Goal: Task Accomplishment & Management: Complete application form

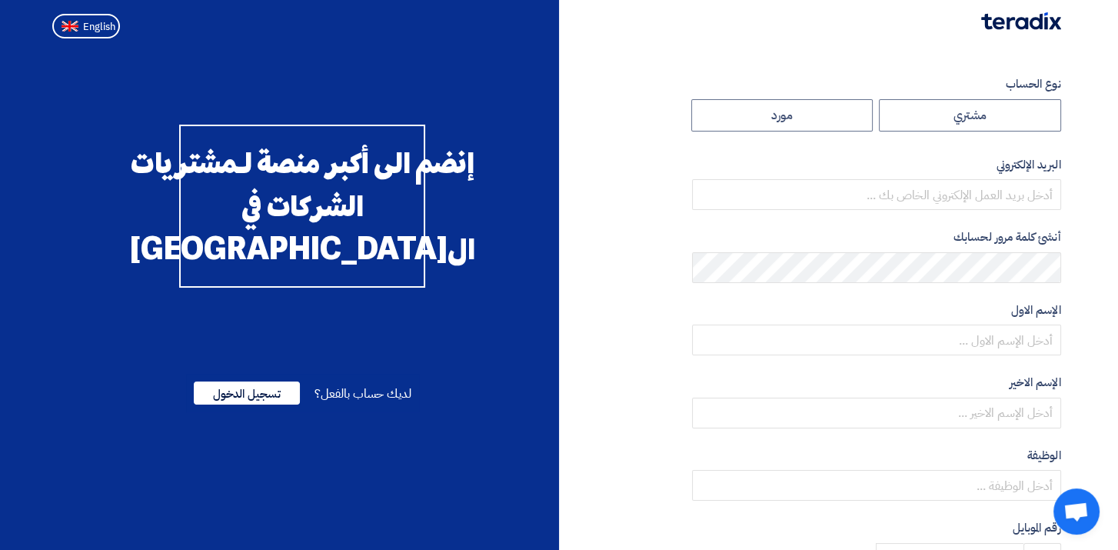
radio input "true"
type input "[EMAIL_ADDRESS][DOMAIN_NAME]"
type input "مجموعة مصر للأسمنت"
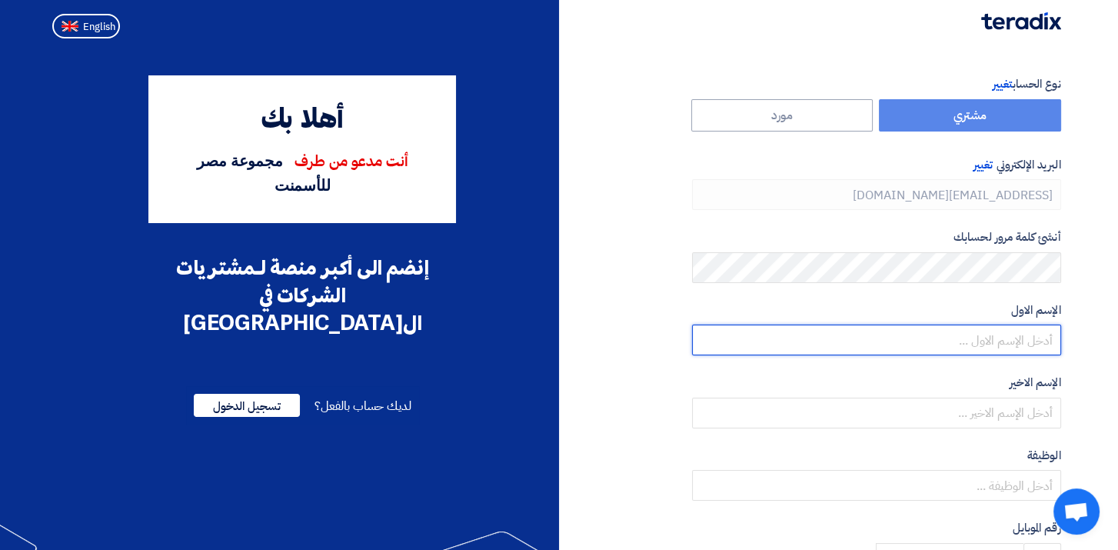
click at [961, 332] on input "text" at bounding box center [876, 340] width 369 height 31
click at [978, 342] on input "text" at bounding box center [876, 340] width 369 height 31
click at [1016, 331] on input "text" at bounding box center [876, 340] width 369 height 31
type input "[PERSON_NAME]"
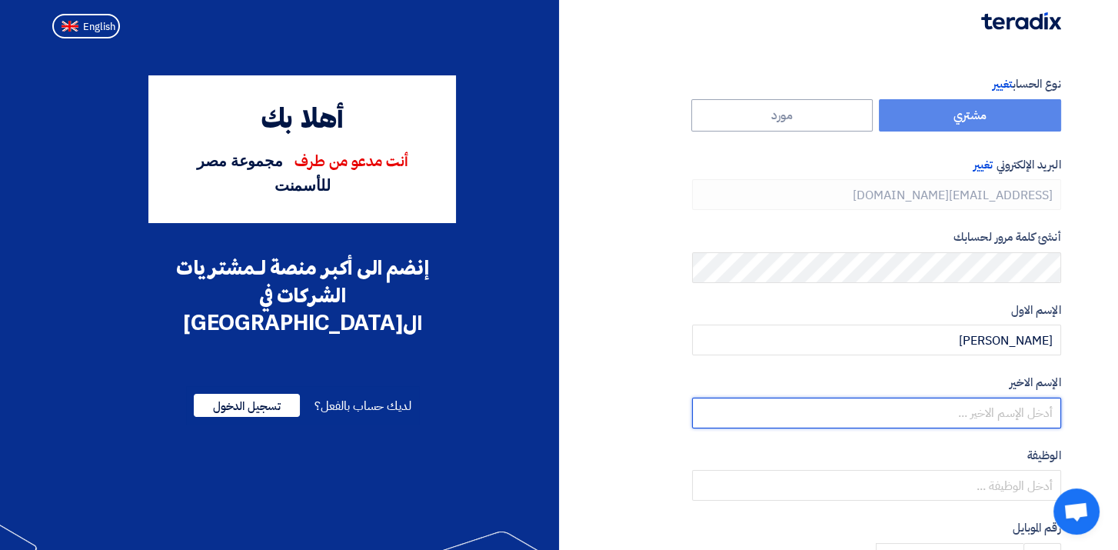
click at [1025, 408] on input "text" at bounding box center [876, 413] width 369 height 31
type input "ismail"
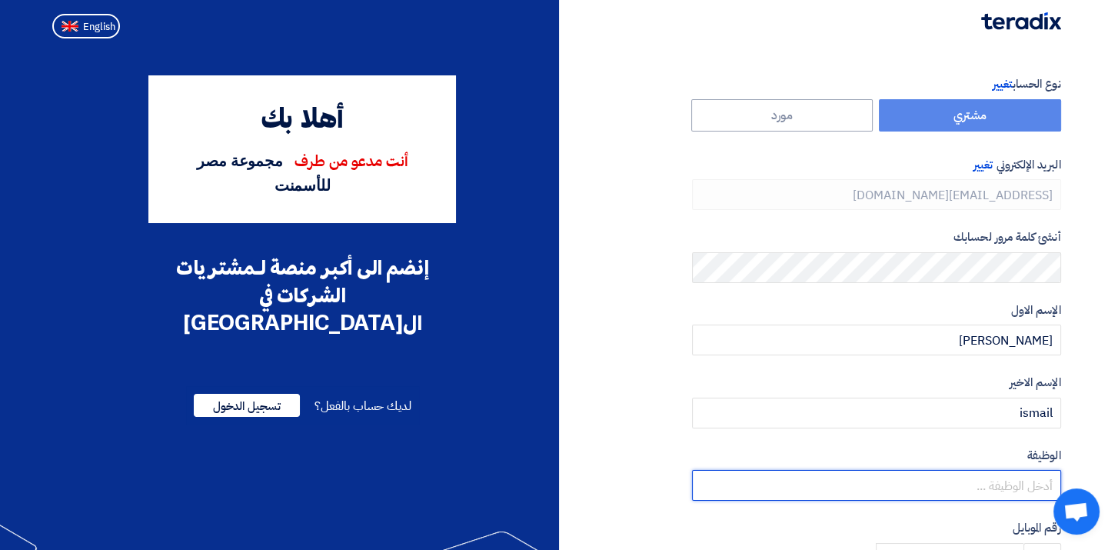
click at [991, 492] on input "text" at bounding box center [876, 485] width 369 height 31
type input "v"
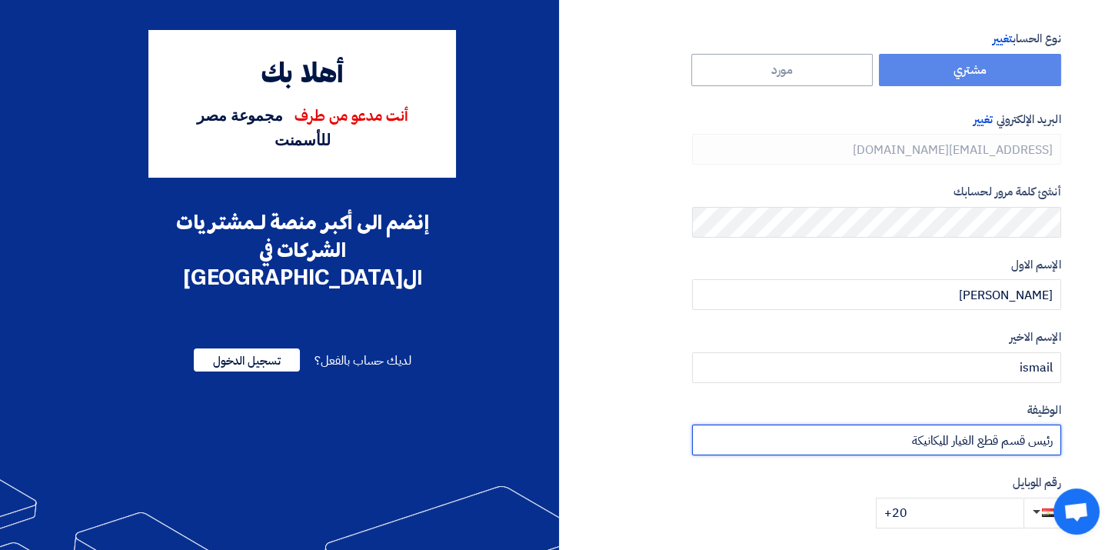
scroll to position [292, 0]
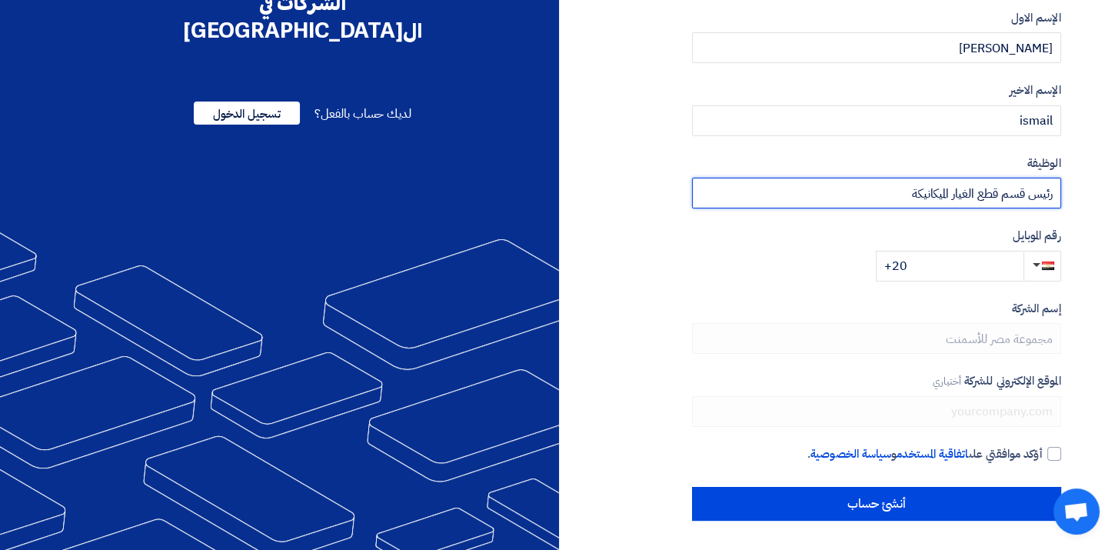
type input "رئيس قسم قطع الغيار الميكانيكة"
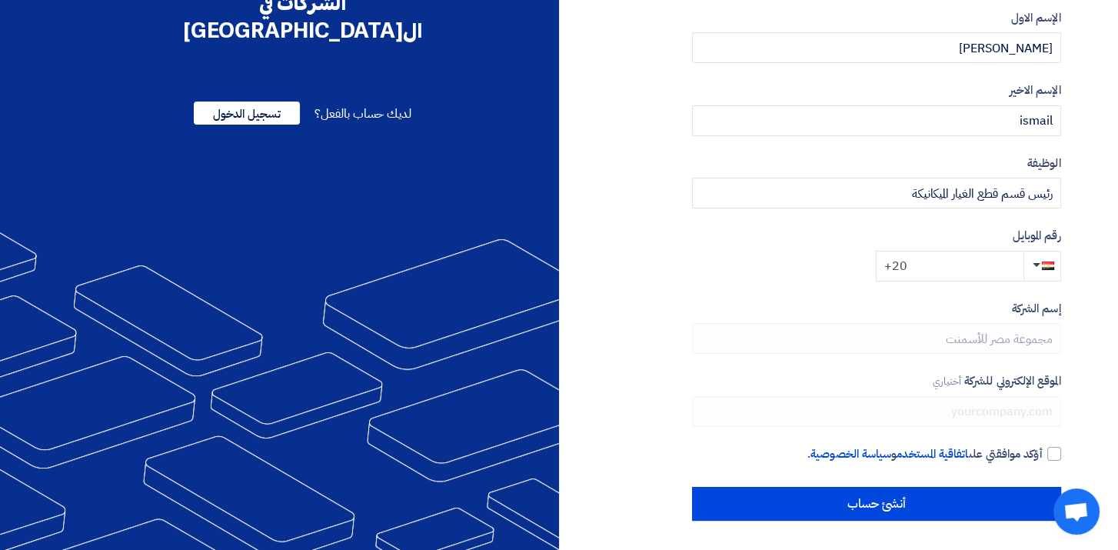
click at [935, 274] on input "+20" at bounding box center [950, 266] width 148 height 31
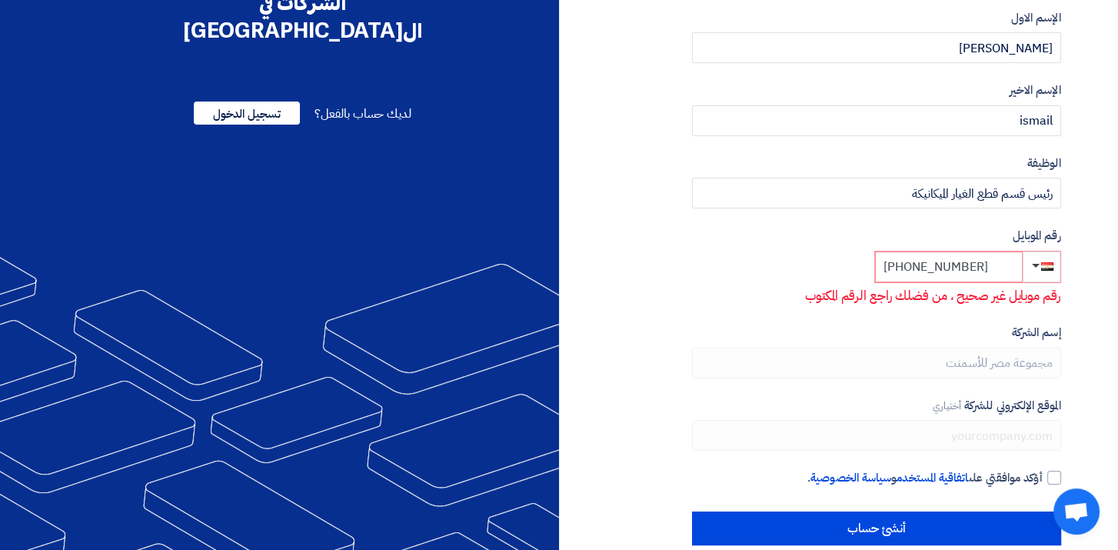
type input "[PHONE_NUMBER]"
click at [799, 315] on div "نوع الحساب تغيير مشتري مورد البريد الإلكتروني تغيير [EMAIL_ADDRESS][DOMAIN_NAME…" at bounding box center [876, 164] width 369 height 762
drag, startPoint x: 993, startPoint y: 267, endPoint x: 828, endPoint y: 263, distance: 165.4
click at [828, 263] on div "رقم الموبايل [PHONE_NUMBER] رقم موبايل غير صحيح ، من فضلك راجع الرقم المكتوب" at bounding box center [876, 266] width 369 height 78
type input "01223919194"
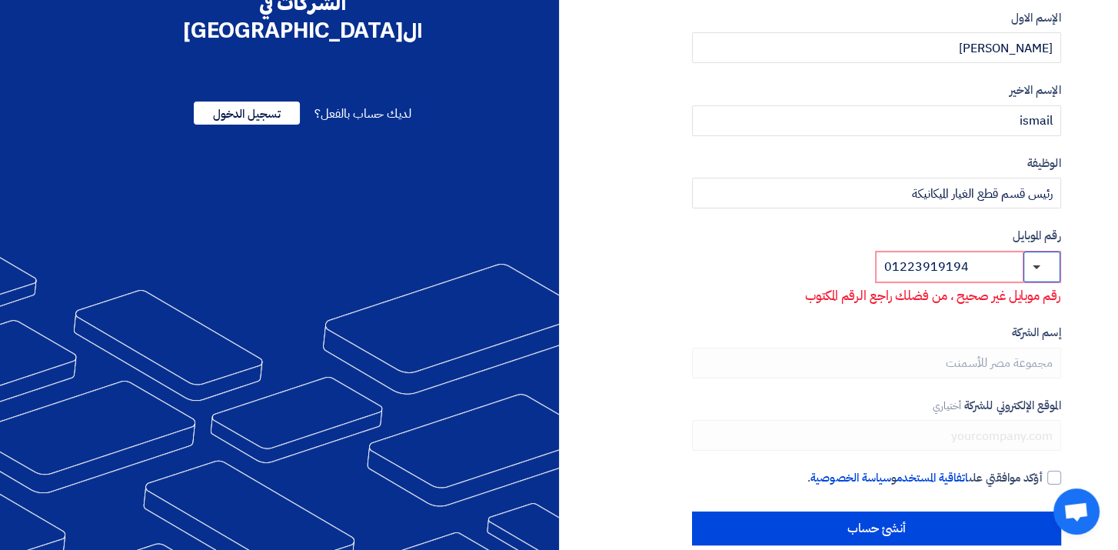
click at [1039, 268] on button "button" at bounding box center [1042, 267] width 37 height 31
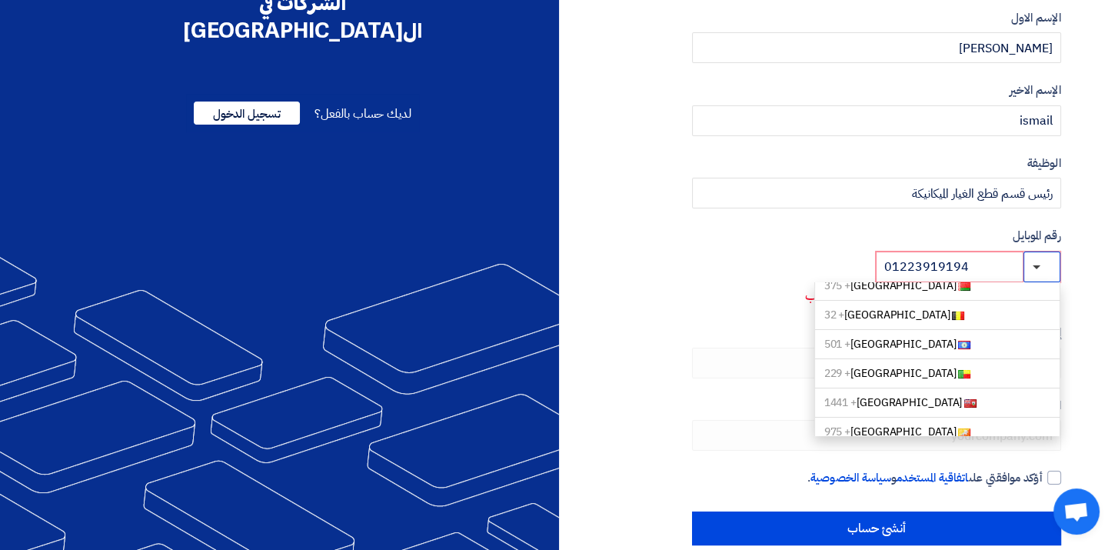
scroll to position [0, 0]
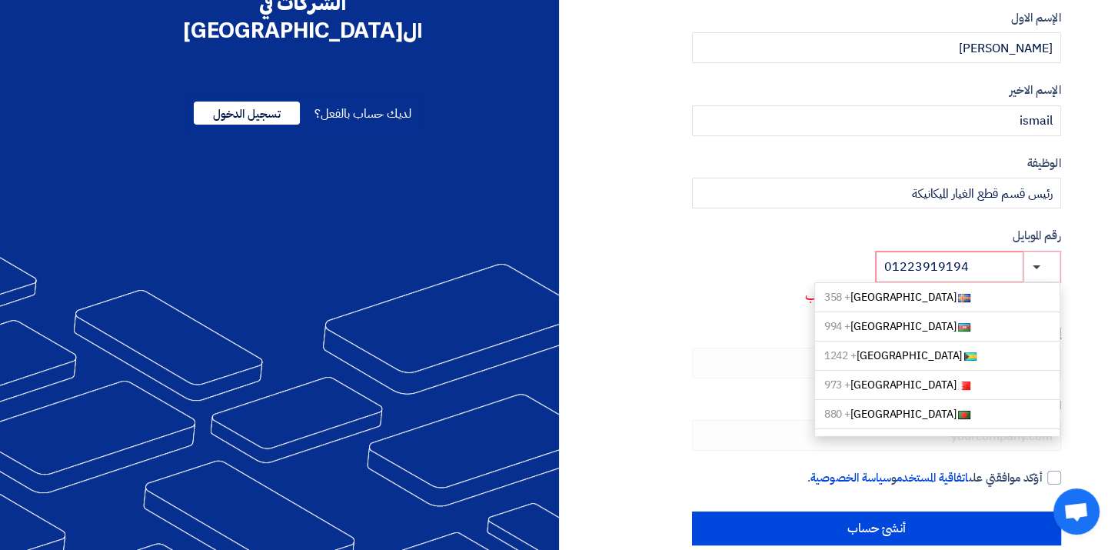
click at [747, 257] on div "رقم الموبايل [GEOGRAPHIC_DATA] + 358 [GEOGRAPHIC_DATA] + 994 [GEOGRAPHIC_DATA] …" at bounding box center [876, 266] width 369 height 78
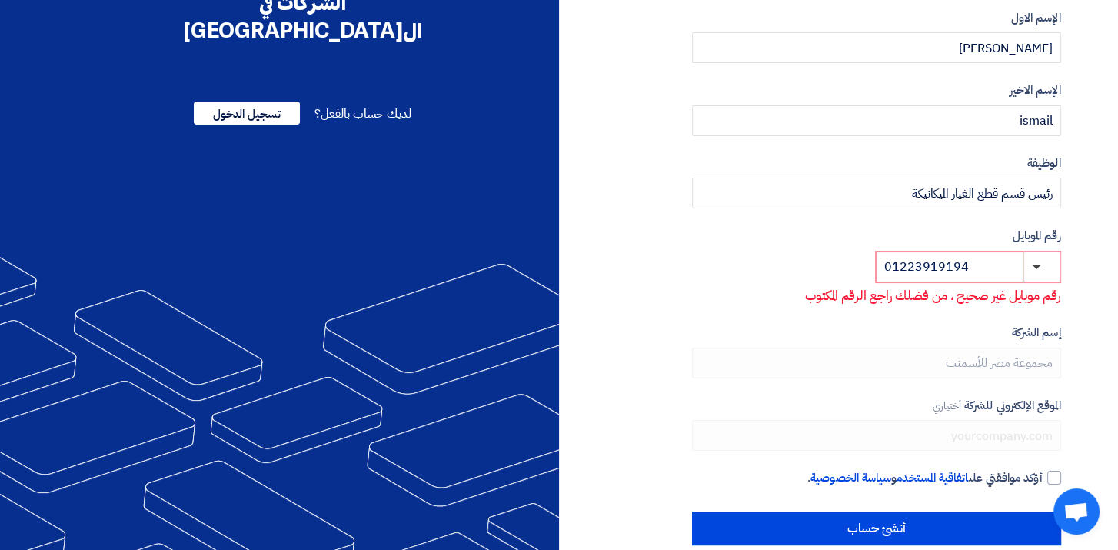
click at [949, 326] on label "إسم الشركة" at bounding box center [876, 333] width 369 height 18
click at [972, 389] on form "إسم الشركة مجموعة مصر للأسمنت الموقع الإلكتروني للشركة أختياري" at bounding box center [876, 387] width 369 height 127
click at [1015, 407] on label "الموقع الإلكتروني للشركة أختياري" at bounding box center [876, 406] width 369 height 18
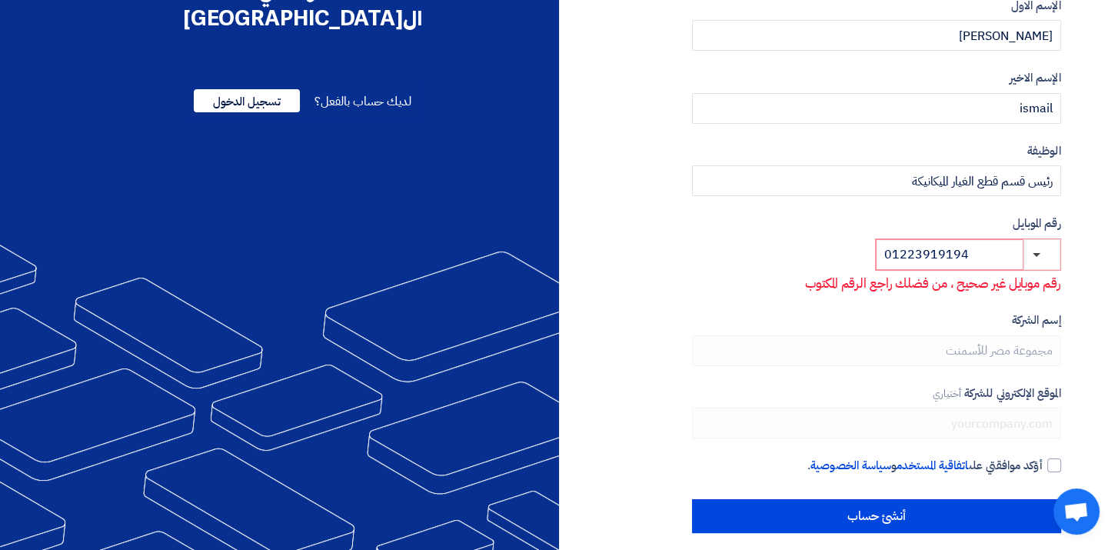
scroll to position [315, 0]
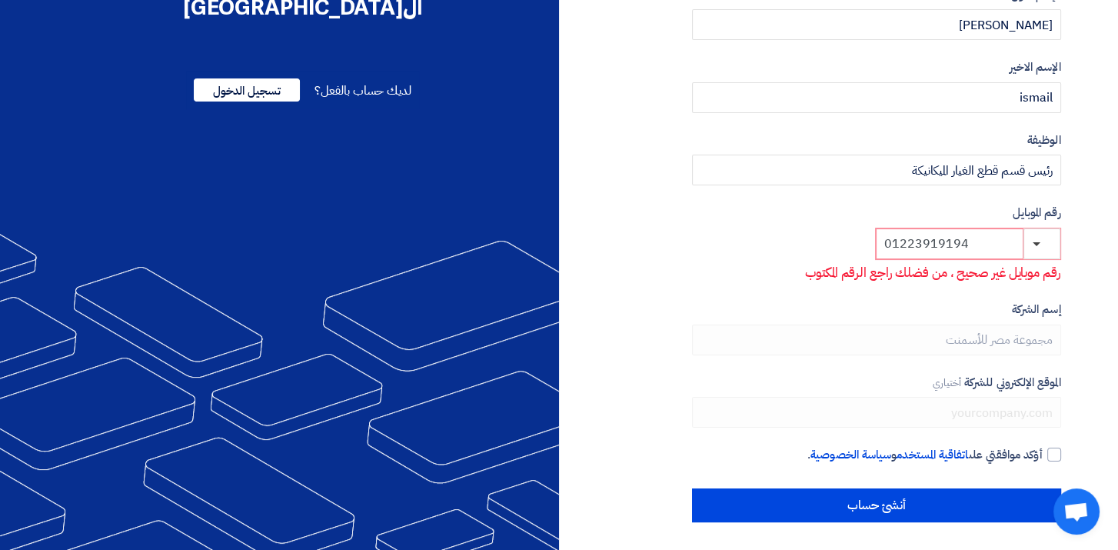
drag, startPoint x: 968, startPoint y: 242, endPoint x: 754, endPoint y: 244, distance: 214.6
click at [754, 244] on div "رقم الموبايل 01223919194 رقم موبايل غير صحيح ، من فضلك راجع الرقم المكتوب" at bounding box center [876, 243] width 369 height 78
click at [795, 268] on p "مطلوب" at bounding box center [877, 273] width 368 height 20
click at [1034, 235] on button "button" at bounding box center [1042, 243] width 37 height 31
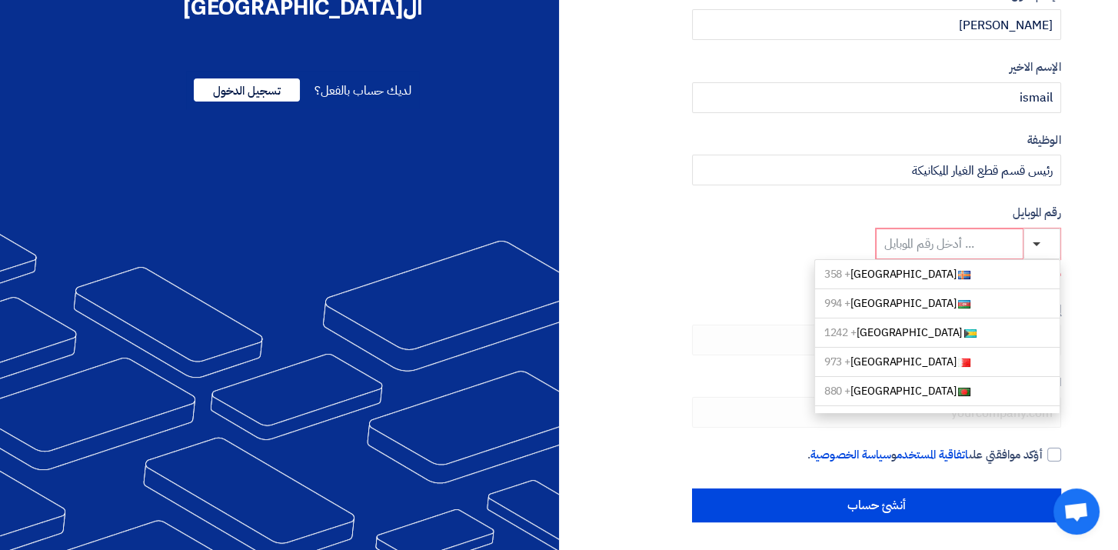
drag, startPoint x: 747, startPoint y: 230, endPoint x: 868, endPoint y: 240, distance: 121.9
click at [763, 230] on div "رقم الموبايل [GEOGRAPHIC_DATA] + 358 [GEOGRAPHIC_DATA] + 994 [GEOGRAPHIC_DATA] …" at bounding box center [876, 243] width 369 height 78
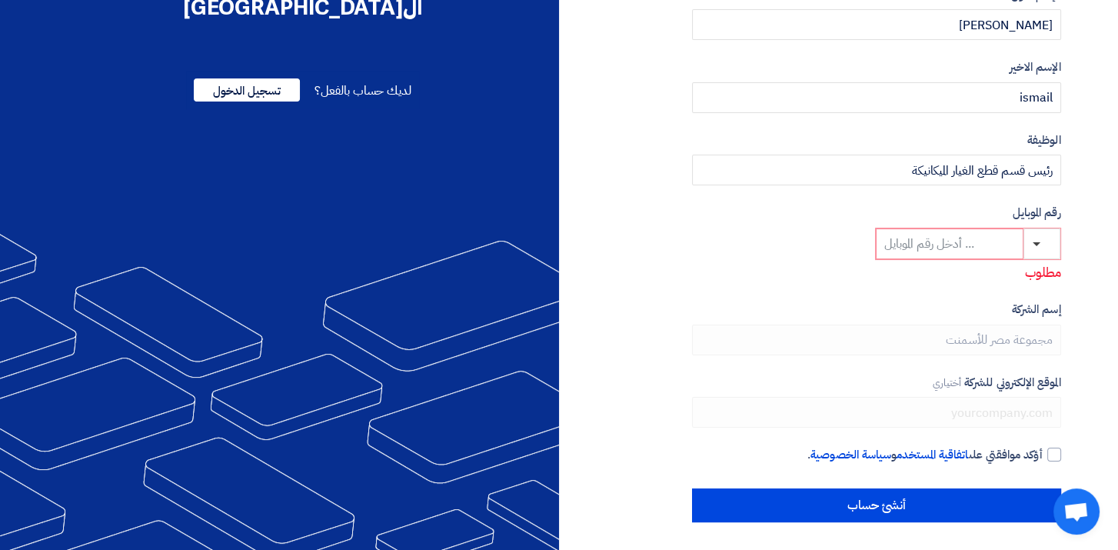
click at [985, 248] on input at bounding box center [950, 243] width 148 height 31
type input "012"
click at [1038, 238] on button "button" at bounding box center [1042, 243] width 37 height 31
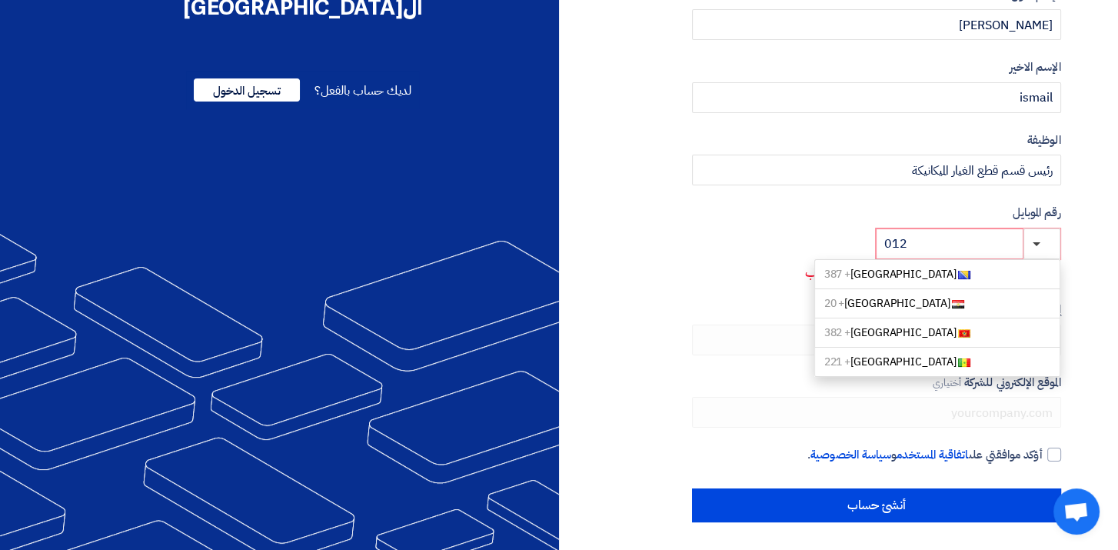
click at [918, 312] on link "[GEOGRAPHIC_DATA] + 20" at bounding box center [938, 303] width 246 height 29
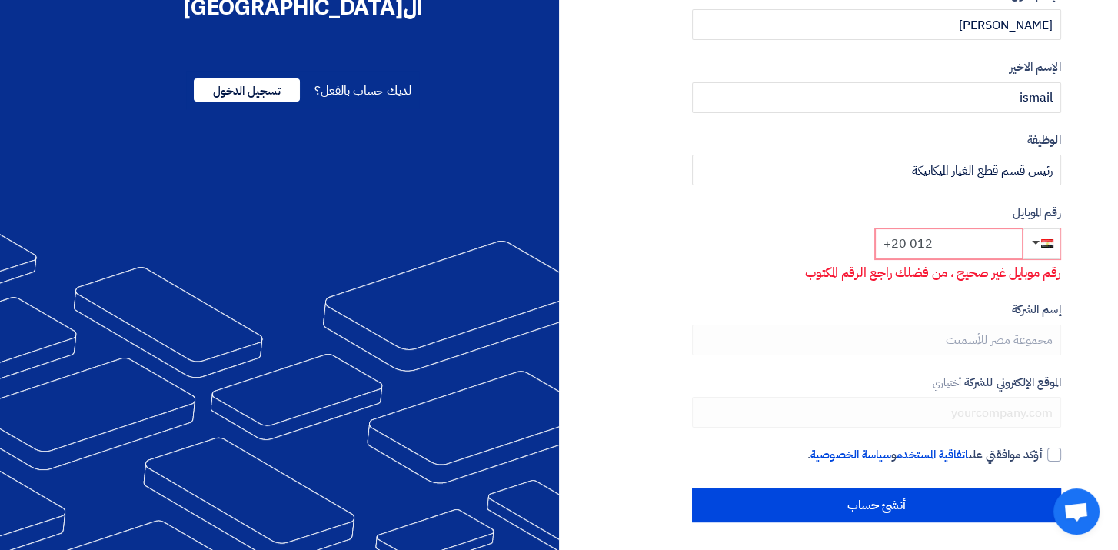
click at [918, 245] on input "+20 012" at bounding box center [949, 243] width 148 height 31
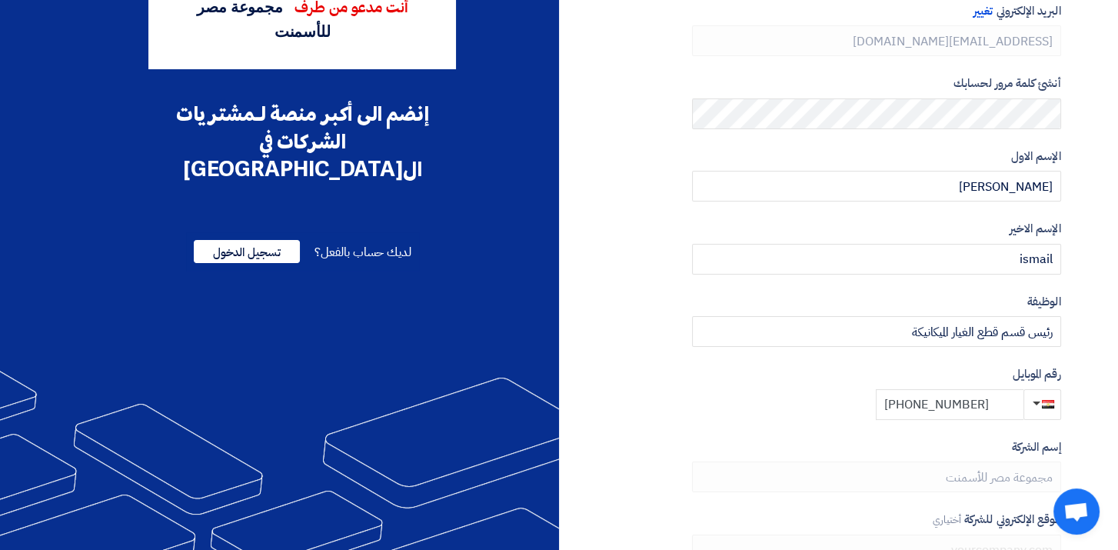
scroll to position [292, 0]
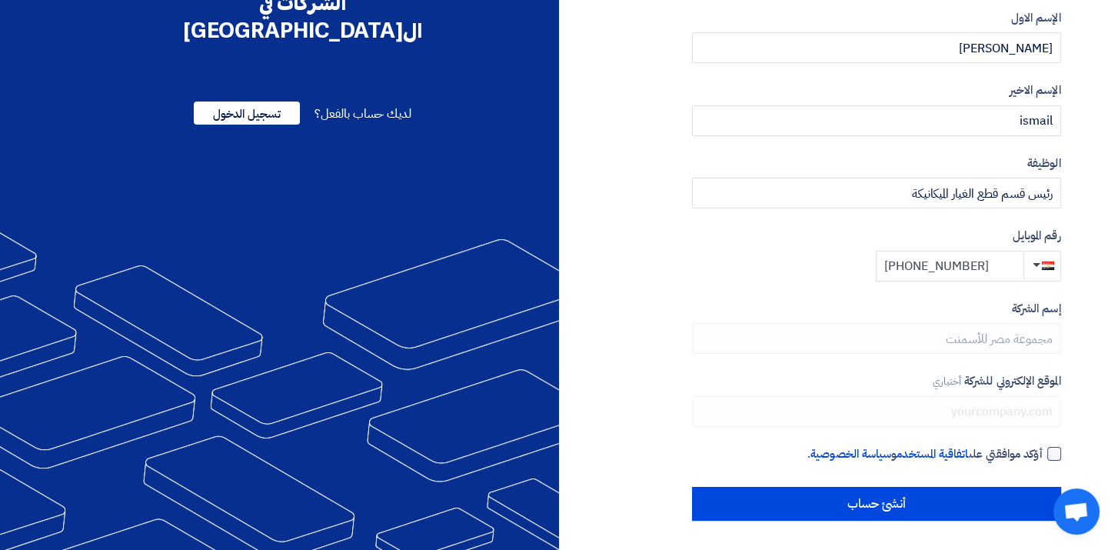
type input "[PHONE_NUMBER]"
click at [1048, 461] on label "أؤكد موافقتي على اتفاقية المستخدم و سياسة الخصوصية ." at bounding box center [876, 454] width 369 height 18
click at [1043, 461] on input "أؤكد موافقتي على اتفاقية المستخدم و سياسة الخصوصية ." at bounding box center [858, 460] width 369 height 31
checkbox input "true"
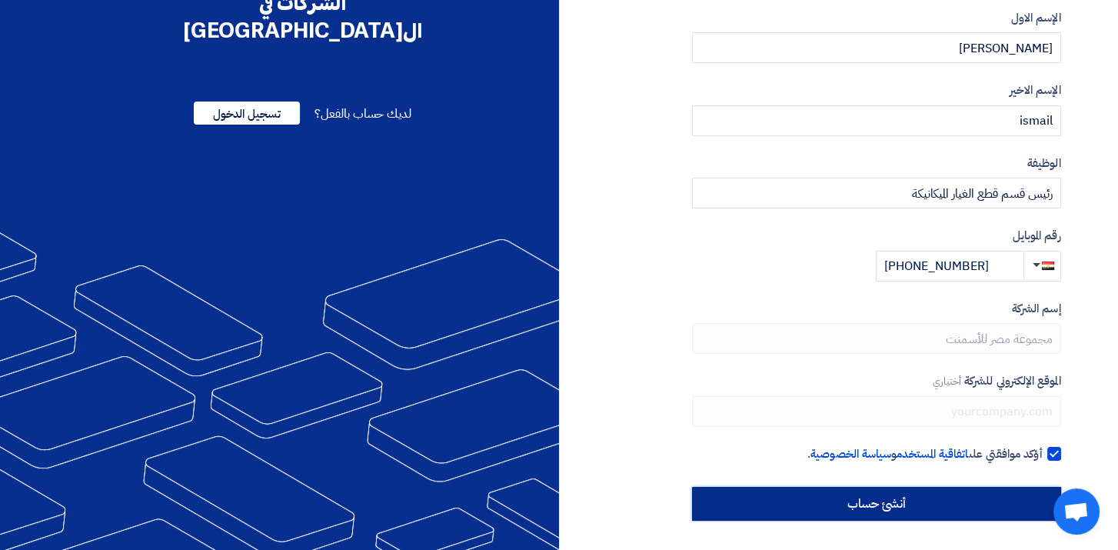
click at [977, 508] on input "أنشئ حساب" at bounding box center [876, 504] width 369 height 34
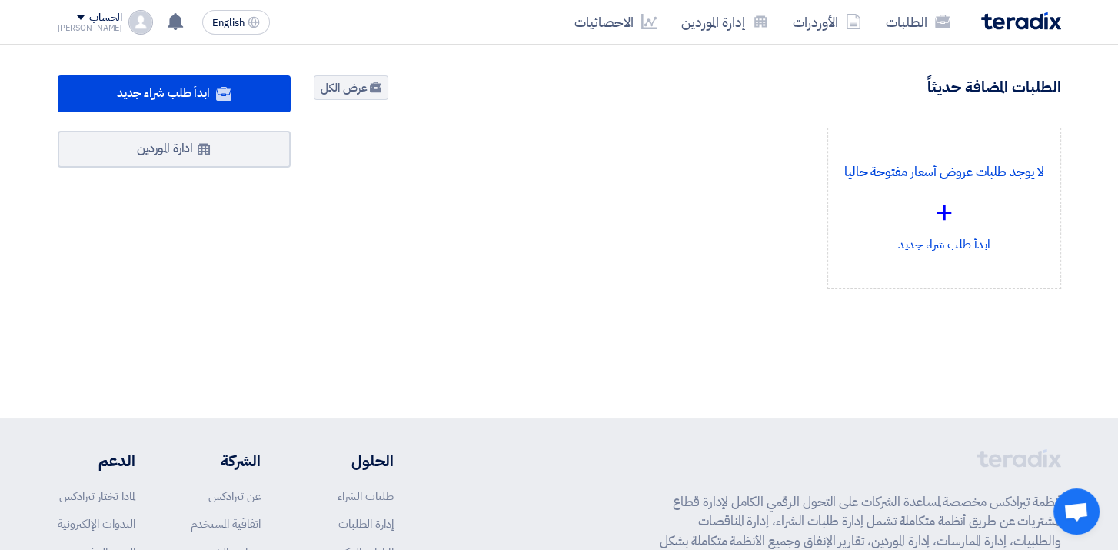
click at [718, 155] on div "لا يوجد طلبات عروض أسعار مفتوحة حاليا + ابدأ طلب شراء جديد" at bounding box center [687, 221] width 770 height 186
